Goal: Use online tool/utility: Use online tool/utility

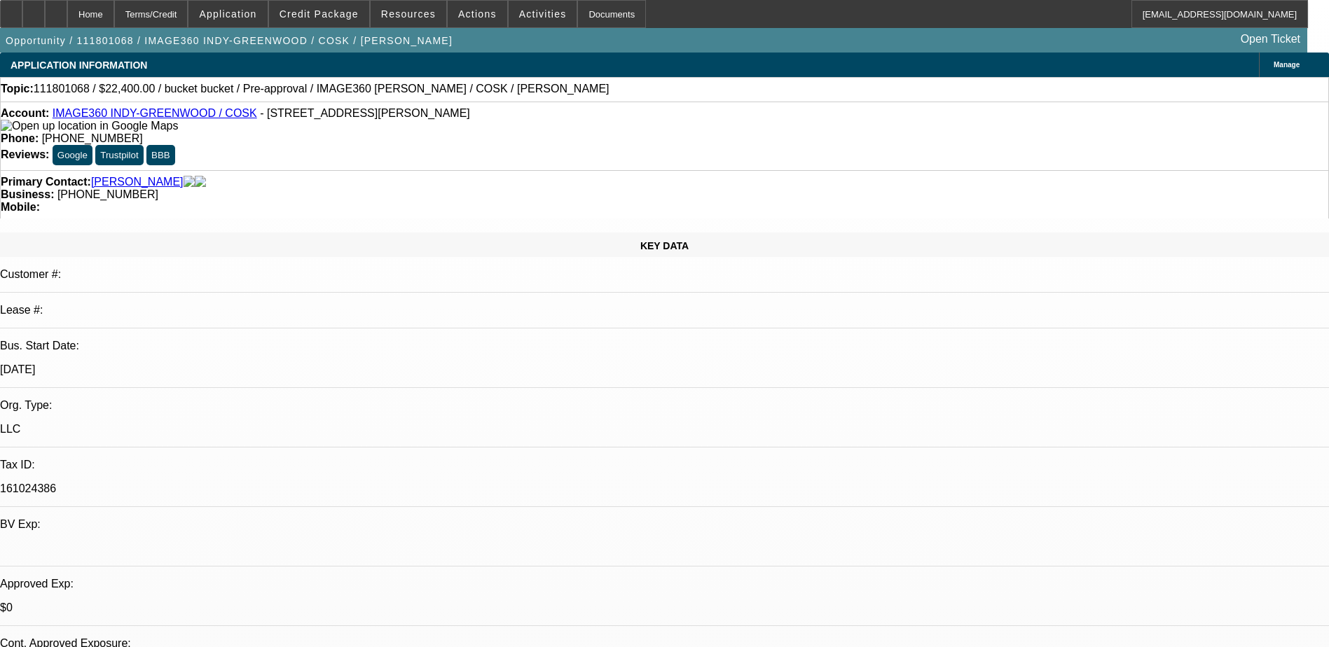
select select "0"
select select "2"
select select "0.1"
select select "4"
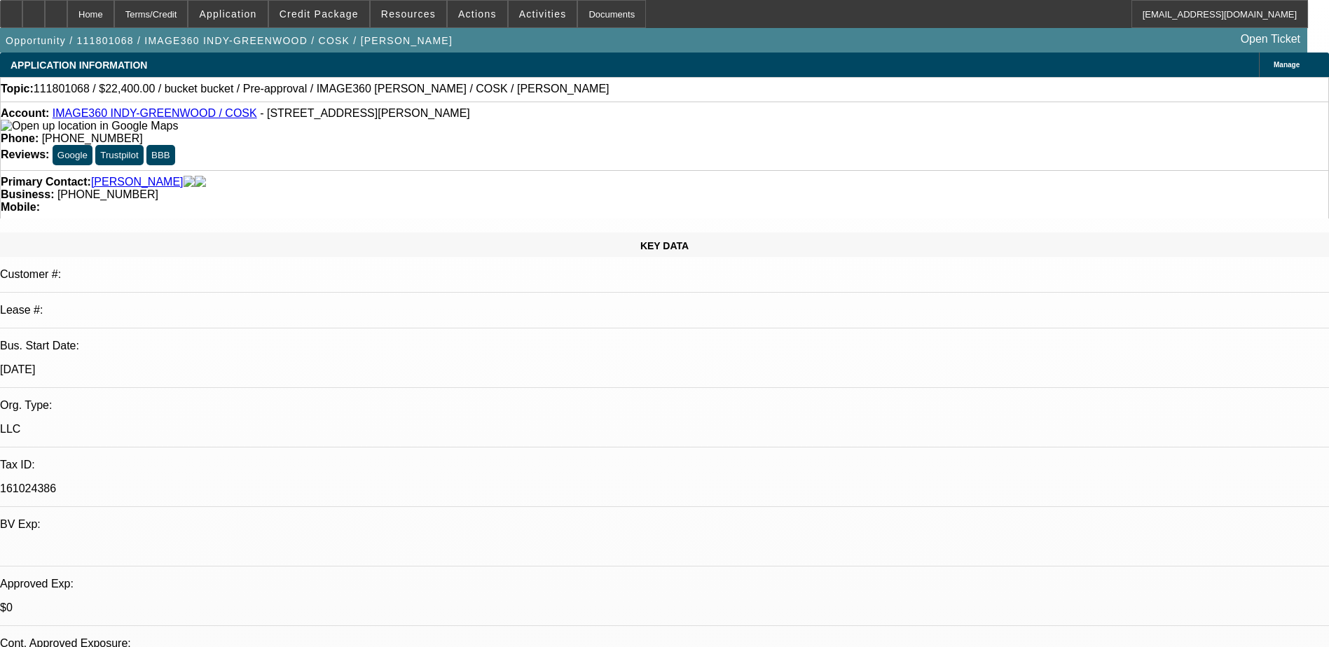
select select "0"
select select "0.1"
select select "4"
select select "0"
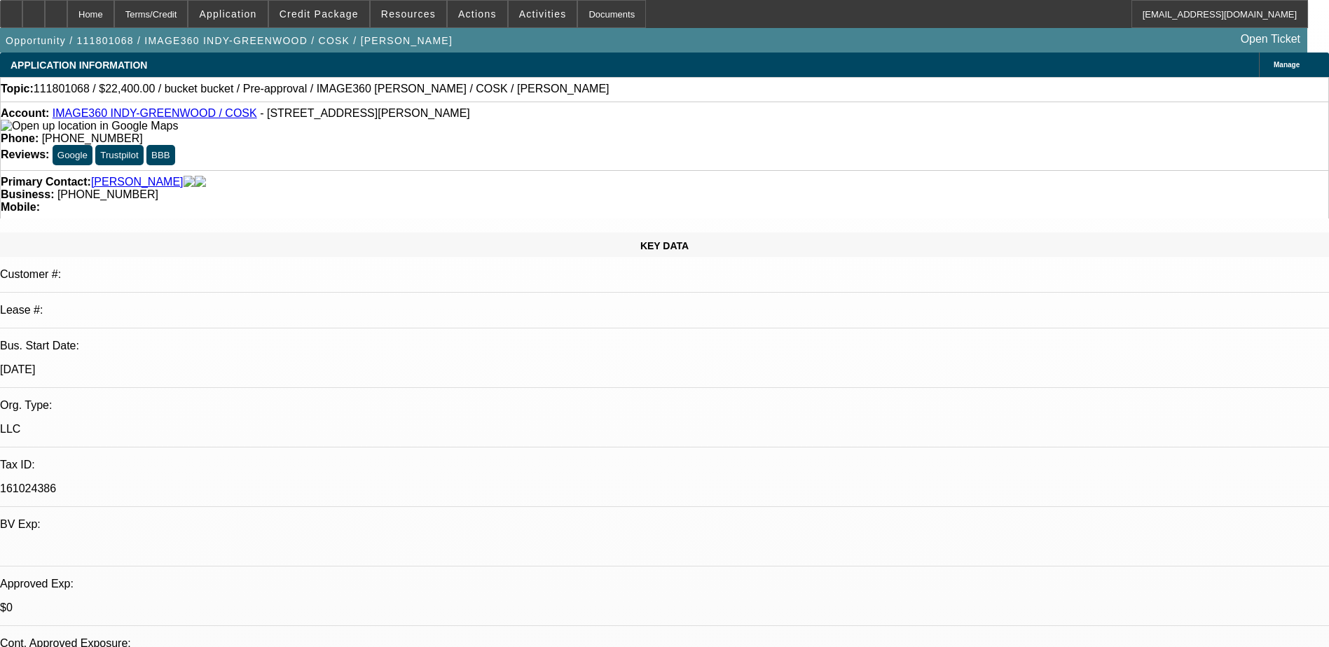
select select "2"
select select "0.1"
select select "4"
select select "0"
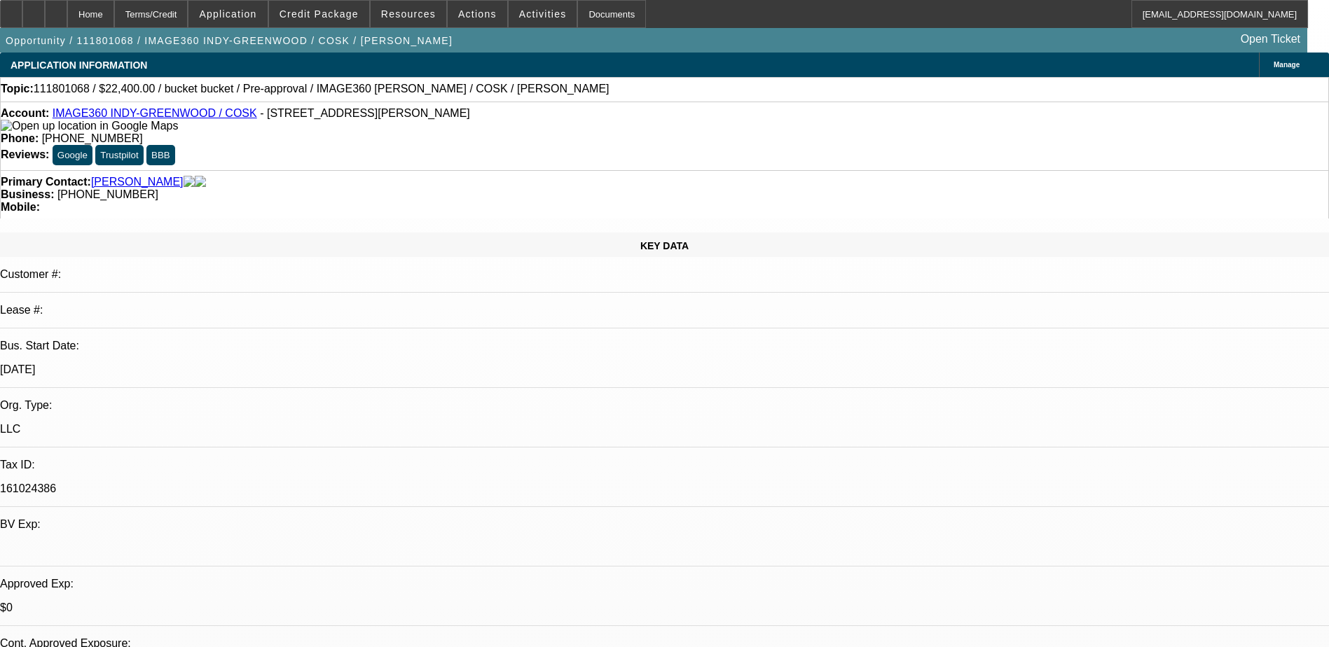
select select "2"
select select "0.1"
select select "4"
